Goal: Task Accomplishment & Management: Complete application form

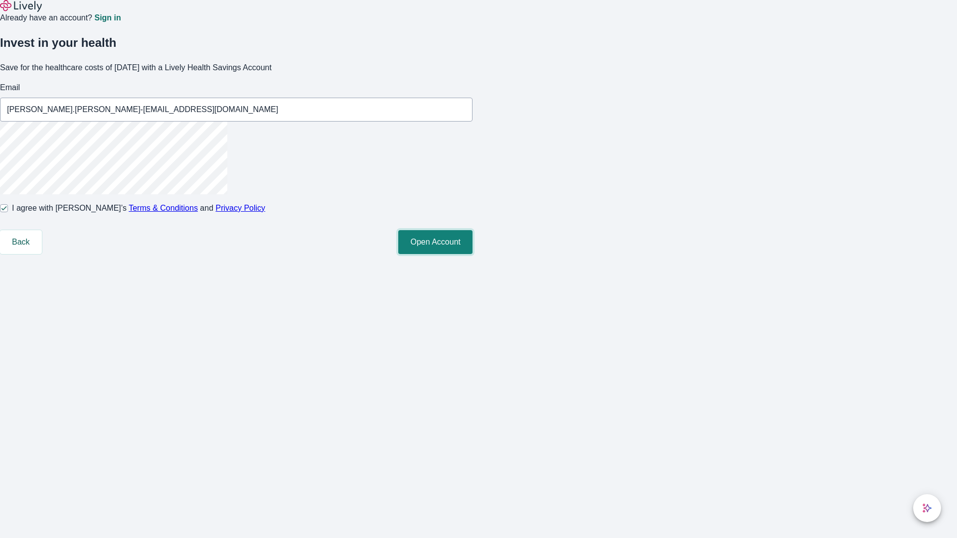
click at [473, 254] on button "Open Account" at bounding box center [435, 242] width 74 height 24
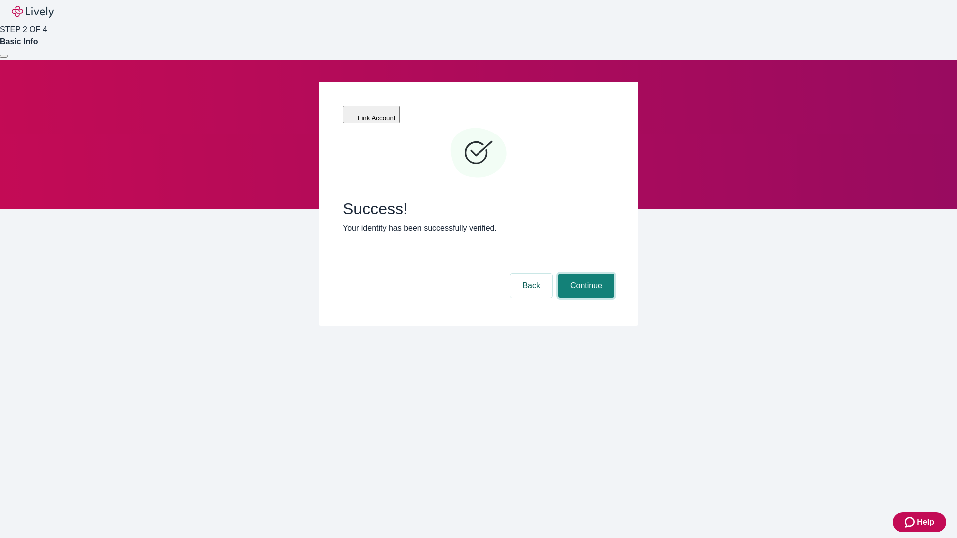
click at [585, 274] on button "Continue" at bounding box center [586, 286] width 56 height 24
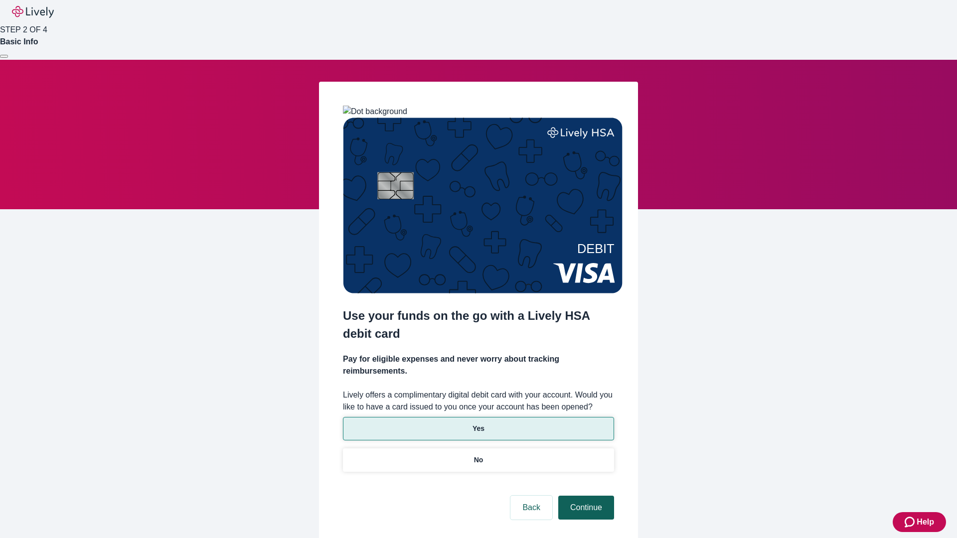
click at [478, 455] on p "No" at bounding box center [478, 460] width 9 height 10
click at [585, 496] on button "Continue" at bounding box center [586, 508] width 56 height 24
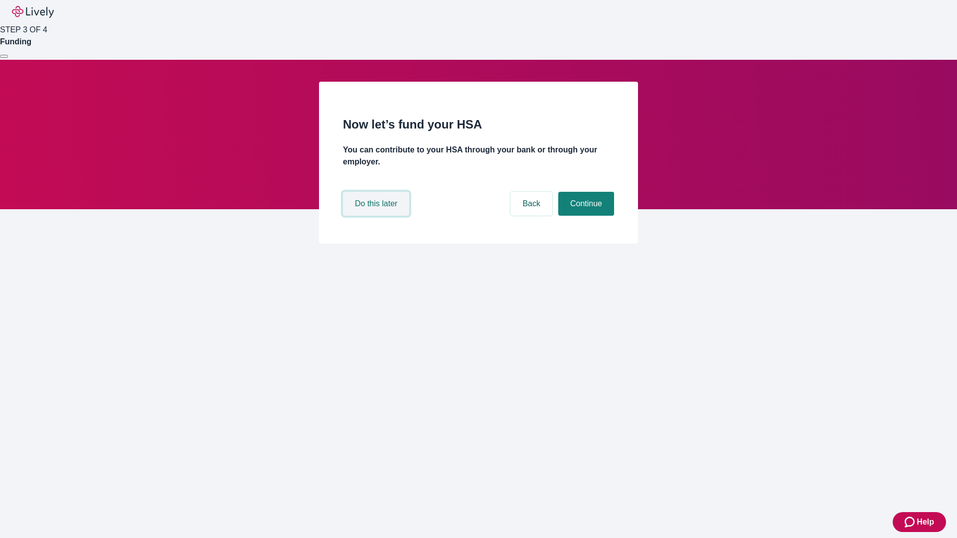
click at [377, 216] on button "Do this later" at bounding box center [376, 204] width 66 height 24
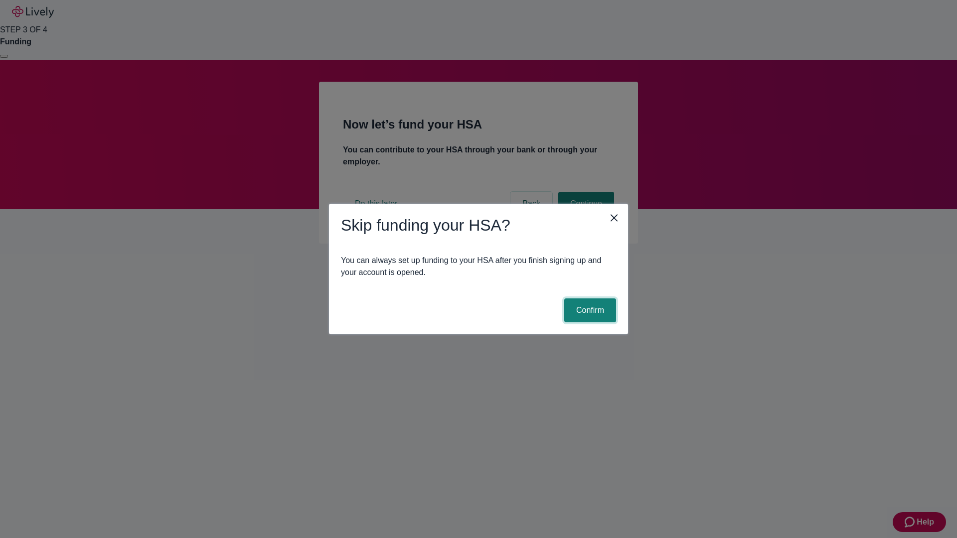
click at [589, 311] on button "Confirm" at bounding box center [590, 311] width 52 height 24
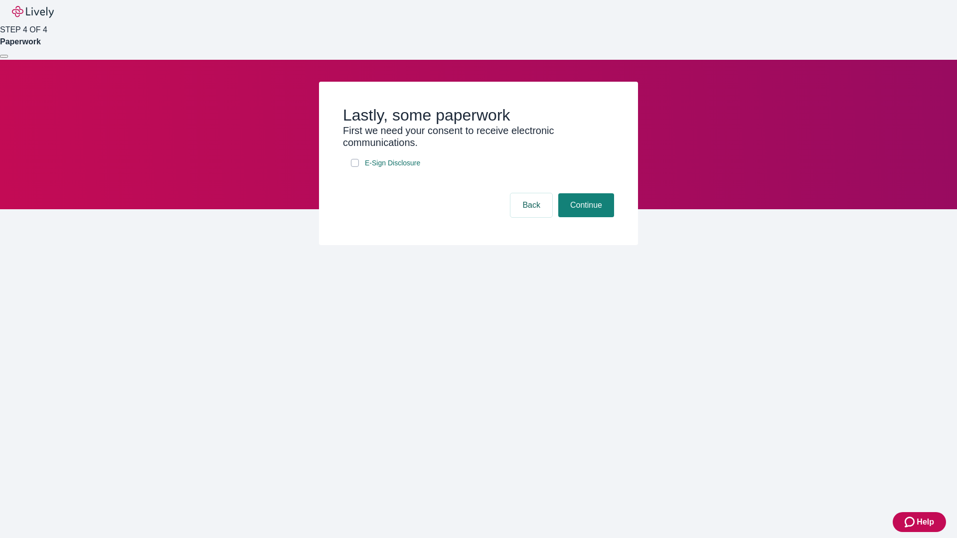
click at [355, 167] on input "E-Sign Disclosure" at bounding box center [355, 163] width 8 height 8
checkbox input "true"
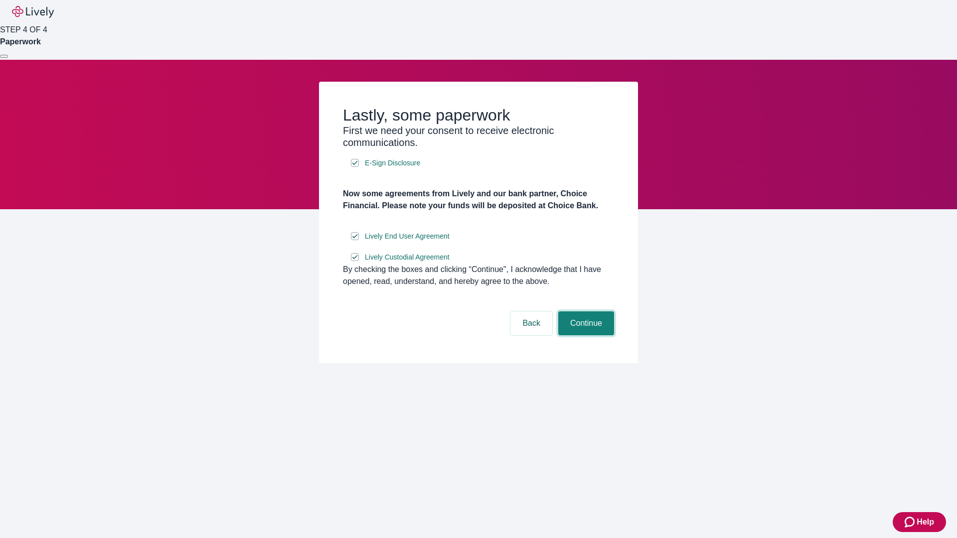
click at [585, 336] on button "Continue" at bounding box center [586, 324] width 56 height 24
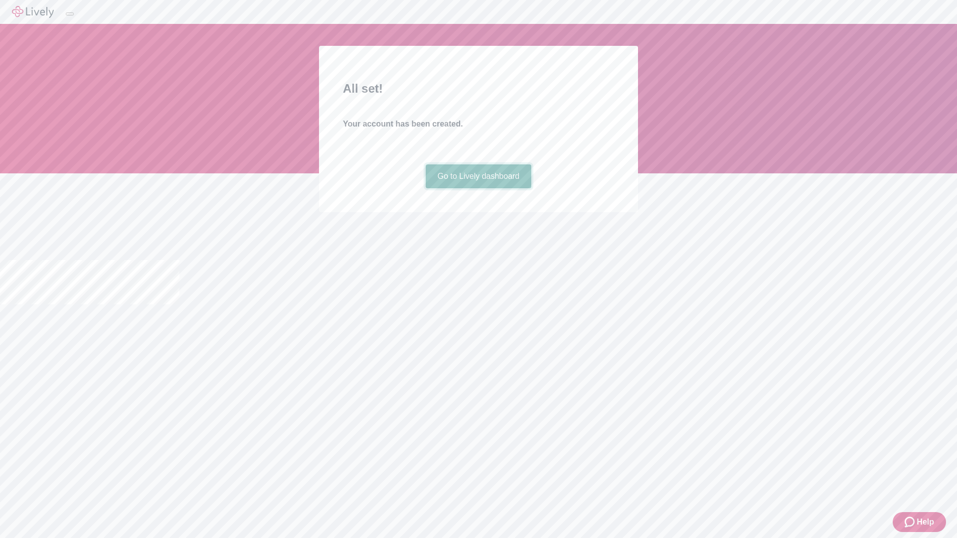
click at [478, 188] on link "Go to Lively dashboard" at bounding box center [479, 177] width 106 height 24
